Goal: Task Accomplishment & Management: Manage account settings

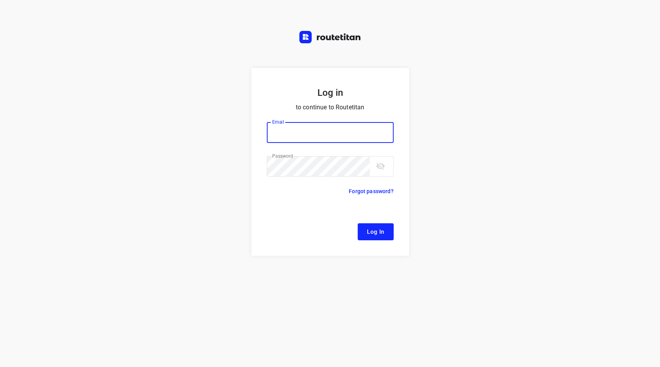
type input "[EMAIL_ADDRESS][DOMAIN_NAME]"
click at [373, 232] on span "Log In" at bounding box center [375, 232] width 17 height 10
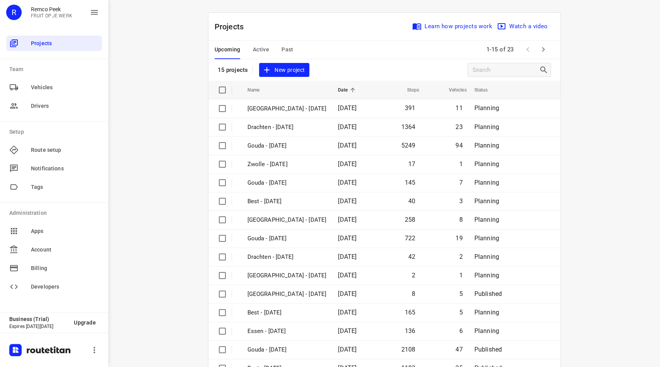
click at [261, 50] on span "Active" at bounding box center [261, 50] width 16 height 10
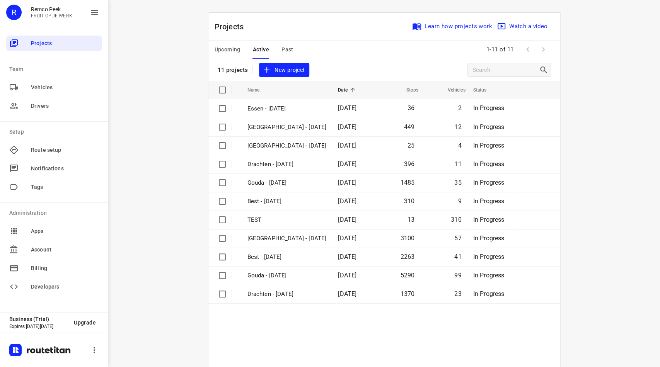
click at [289, 43] on div "Upcoming Active Past" at bounding box center [260, 50] width 91 height 19
click at [284, 51] on span "Past" at bounding box center [288, 50] width 12 height 10
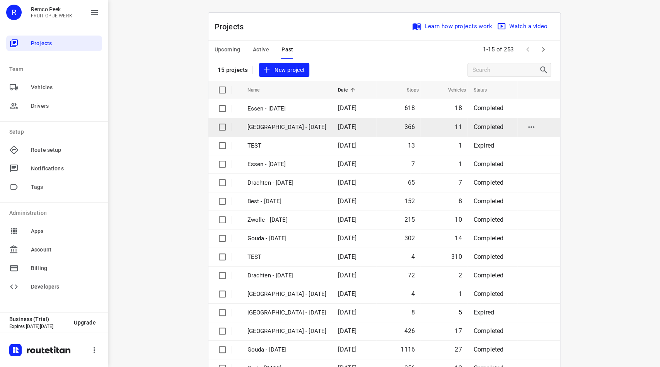
click at [273, 126] on p "[GEOGRAPHIC_DATA] - [DATE]" at bounding box center [287, 127] width 79 height 9
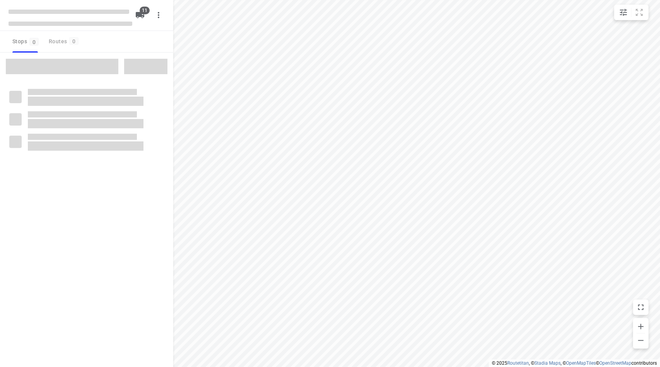
checkbox input "true"
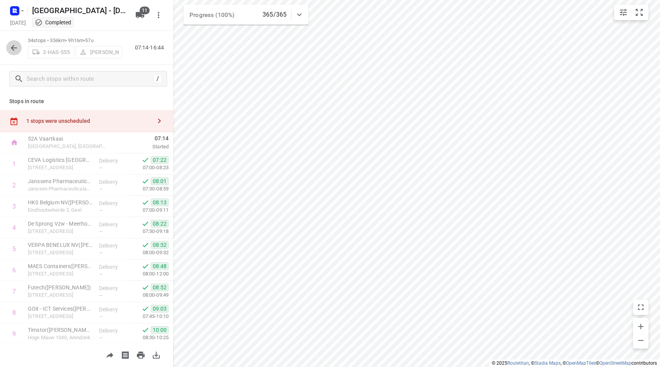
click at [17, 46] on icon "button" at bounding box center [13, 47] width 9 height 9
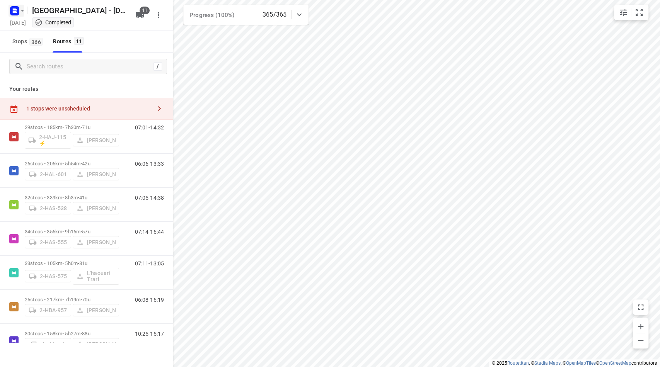
click at [11, 10] on rect "button" at bounding box center [14, 10] width 9 height 9
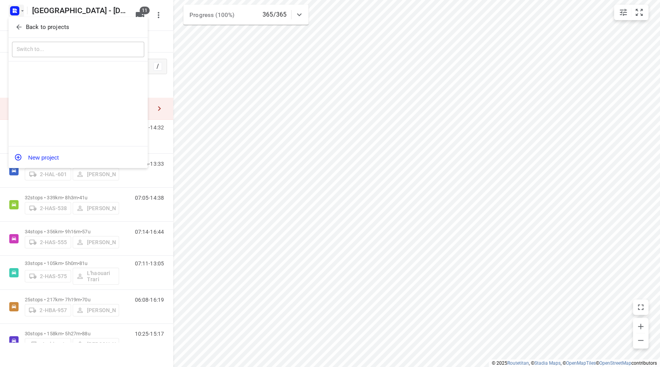
click at [15, 31] on span "Back to projects" at bounding box center [78, 27] width 126 height 9
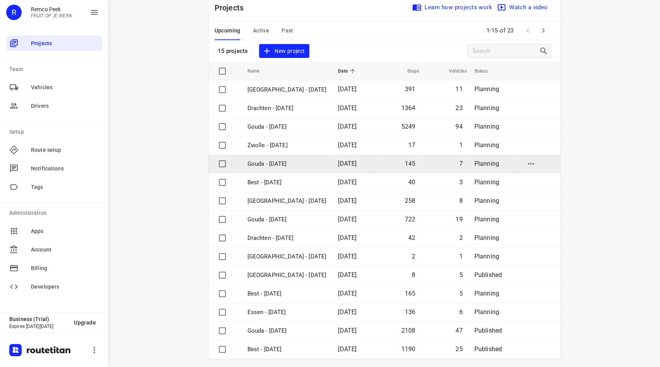
scroll to position [23, 0]
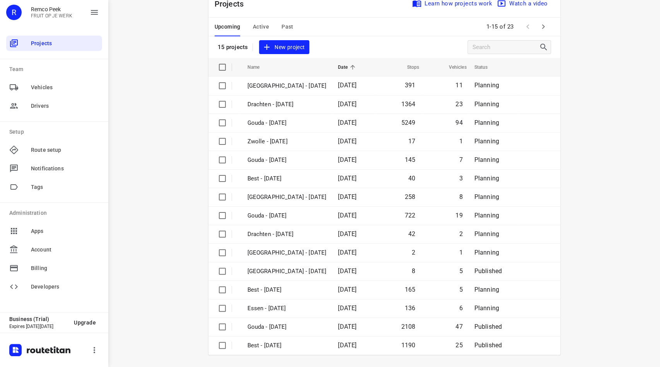
click at [539, 27] on icon "button" at bounding box center [543, 26] width 9 height 9
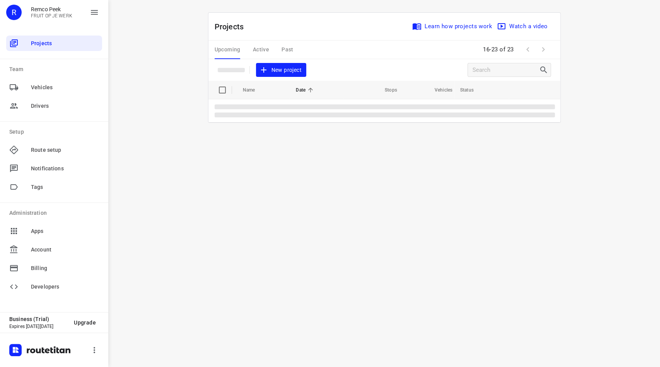
scroll to position [0, 0]
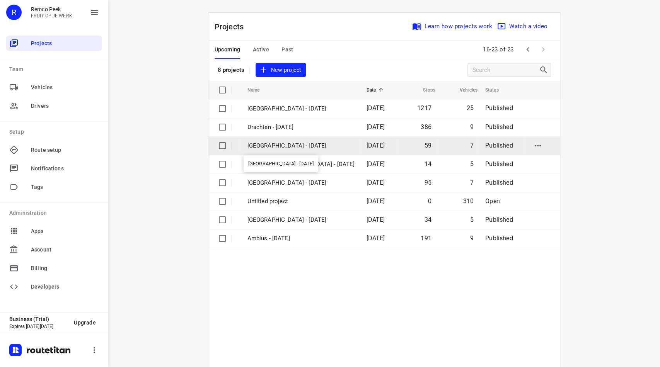
click at [285, 146] on p "[GEOGRAPHIC_DATA] - [DATE]" at bounding box center [302, 146] width 108 height 9
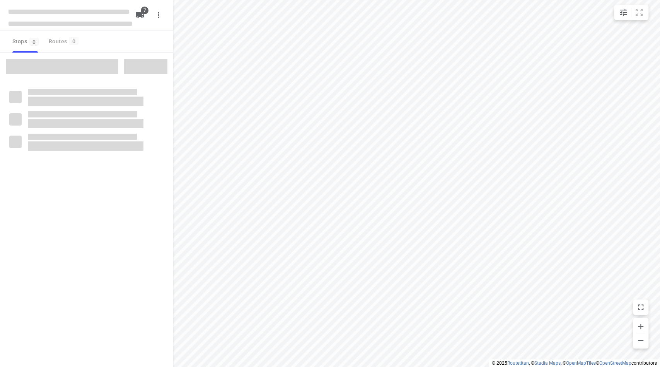
checkbox input "true"
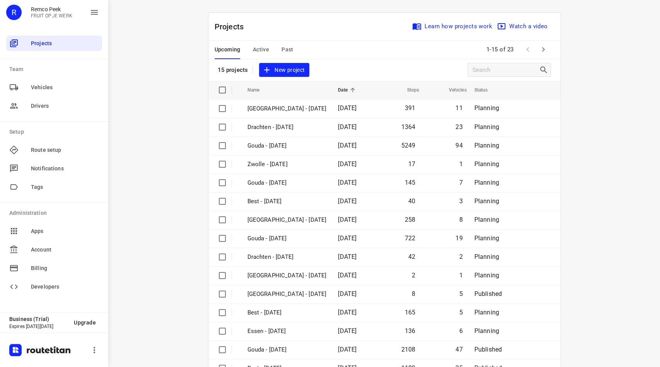
click at [284, 49] on span "Past" at bounding box center [288, 50] width 12 height 10
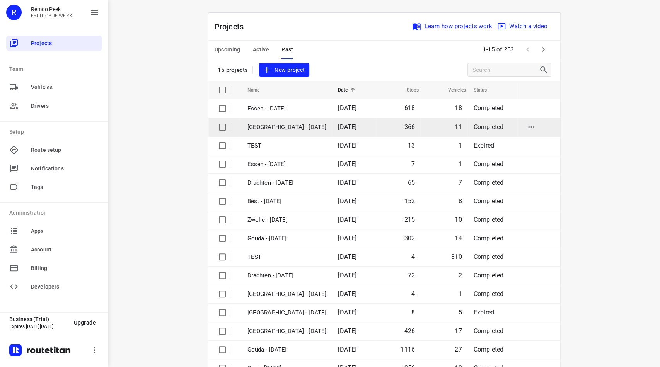
click at [297, 128] on p "[GEOGRAPHIC_DATA] - [DATE]" at bounding box center [287, 127] width 79 height 9
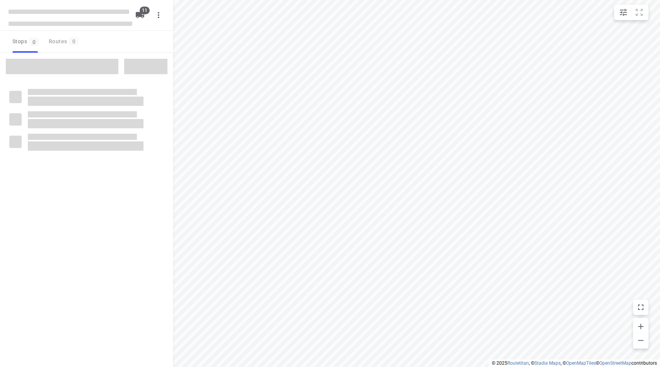
checkbox input "true"
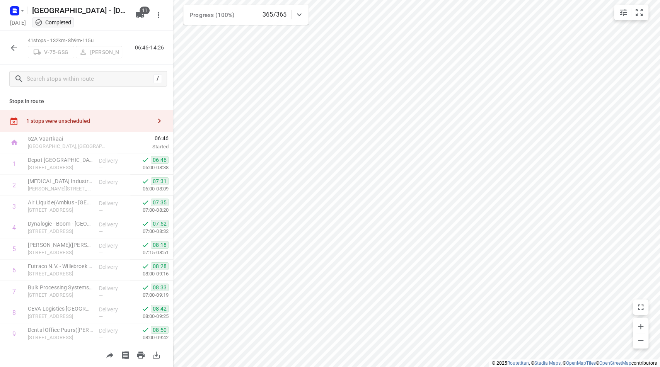
click at [19, 46] on button "button" at bounding box center [13, 47] width 15 height 15
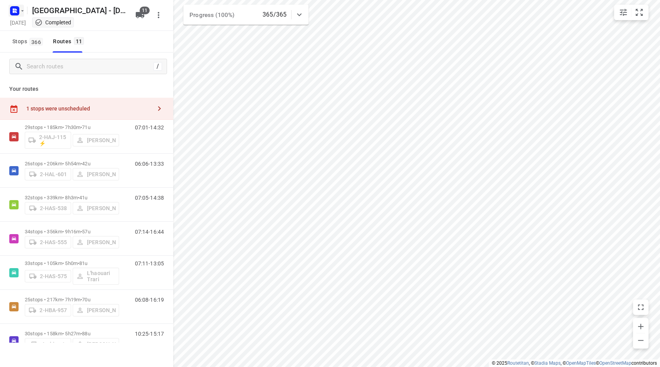
click at [12, 14] on rect "button" at bounding box center [14, 10] width 9 height 9
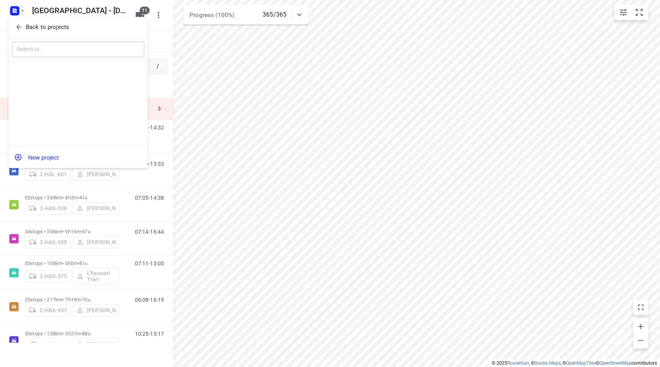
click at [18, 29] on icon "button" at bounding box center [18, 27] width 5 height 5
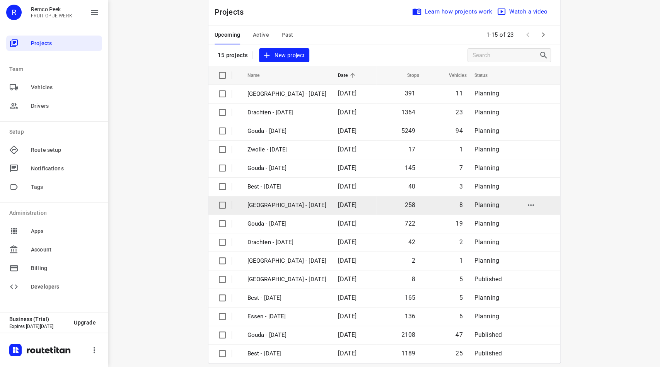
scroll to position [23, 0]
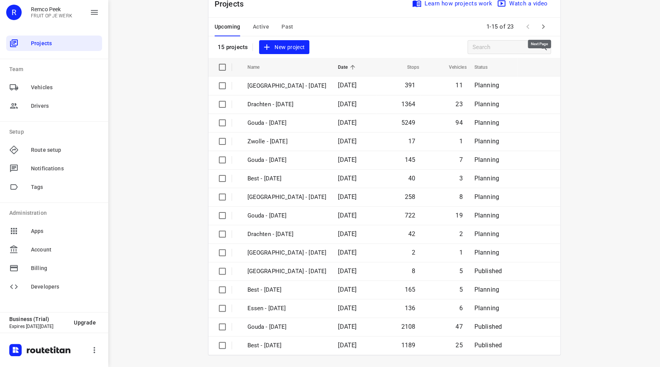
click at [539, 22] on icon "button" at bounding box center [543, 26] width 9 height 9
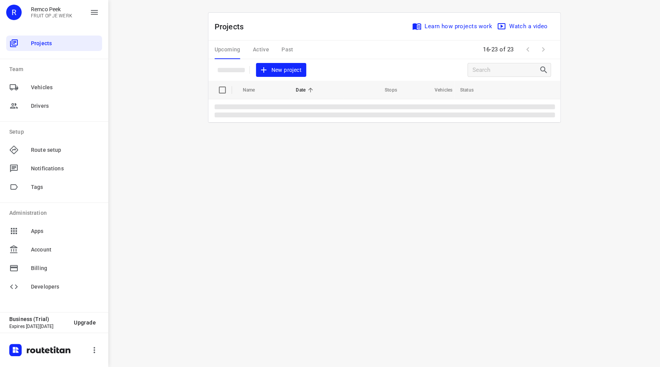
scroll to position [0, 0]
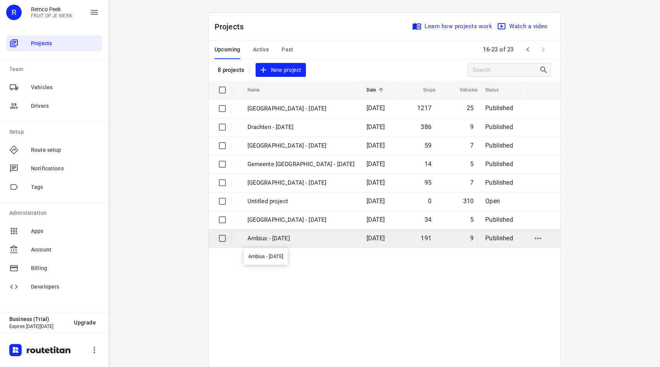
click at [285, 240] on p "Ambius - [DATE]" at bounding box center [302, 238] width 108 height 9
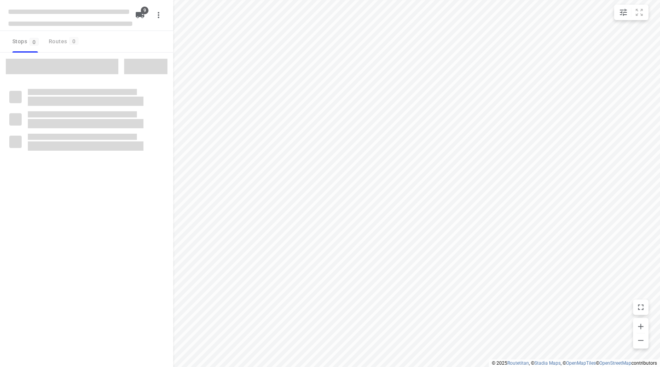
checkbox input "true"
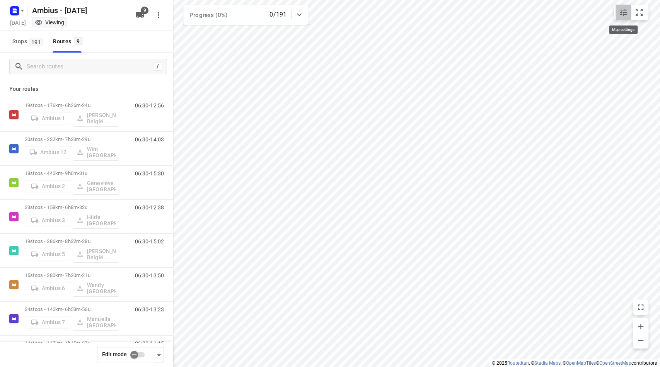
click at [621, 12] on icon "small contained button group" at bounding box center [623, 12] width 7 height 7
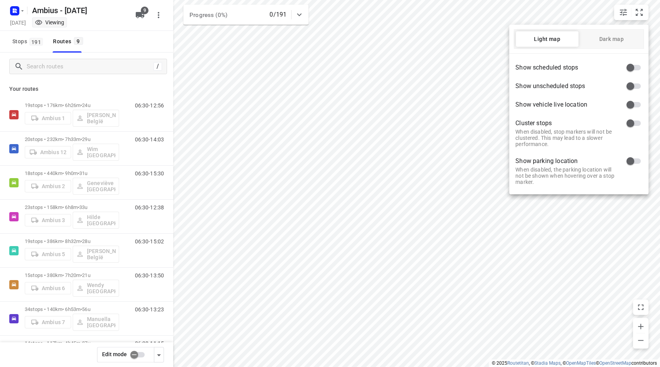
click at [642, 68] on input "checkbox" at bounding box center [630, 67] width 44 height 15
checkbox input "true"
drag, startPoint x: 472, startPoint y: 95, endPoint x: 467, endPoint y: 93, distance: 5.3
click at [467, 93] on div at bounding box center [330, 183] width 660 height 367
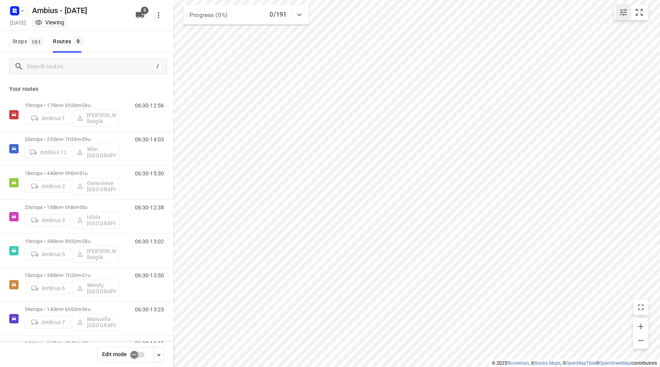
click at [626, 13] on icon "small contained button group" at bounding box center [623, 12] width 9 height 9
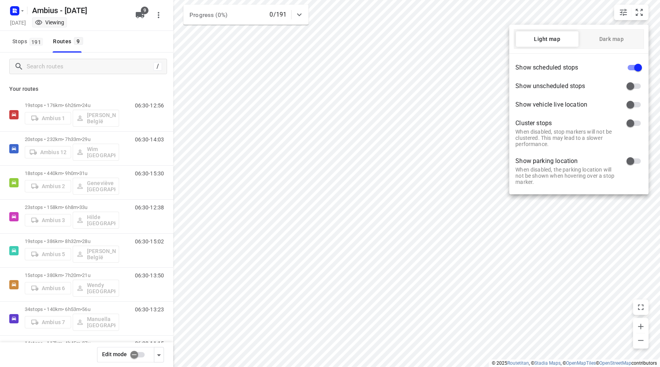
click at [632, 67] on input "checkbox" at bounding box center [638, 67] width 44 height 15
checkbox input "false"
click at [428, 65] on div at bounding box center [330, 183] width 660 height 367
